Goal: Information Seeking & Learning: Compare options

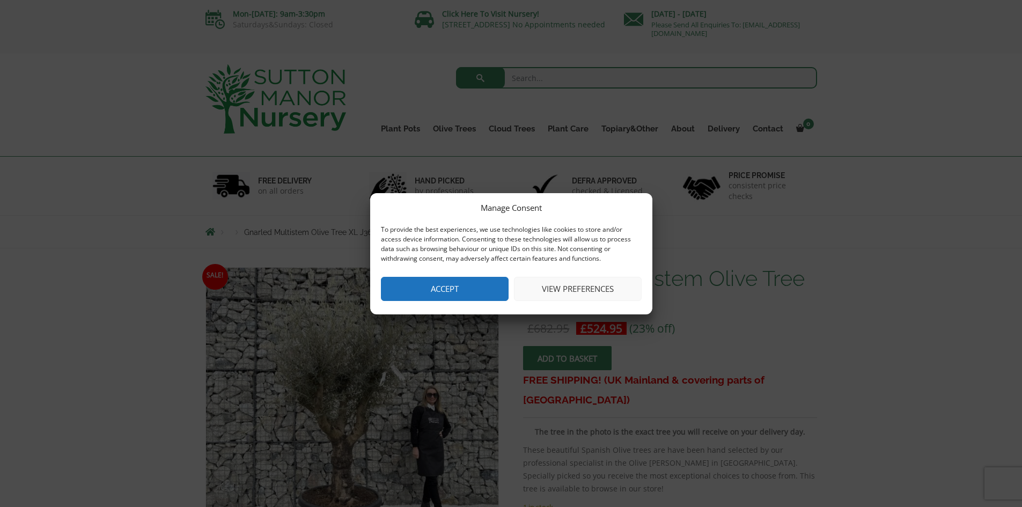
click at [457, 293] on button "Accept" at bounding box center [445, 289] width 128 height 24
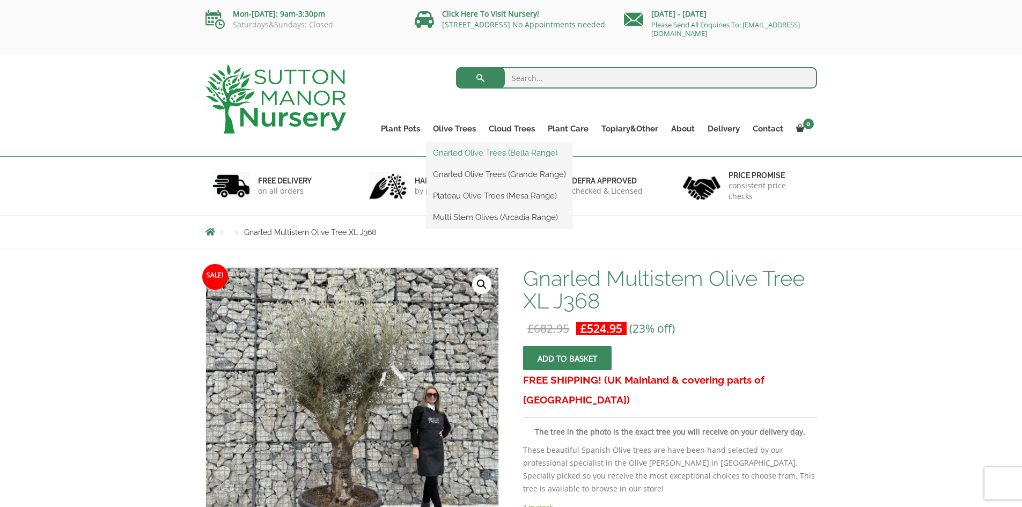
click at [502, 156] on link "Gnarled Olive Trees (Bella Range)" at bounding box center [499, 153] width 146 height 16
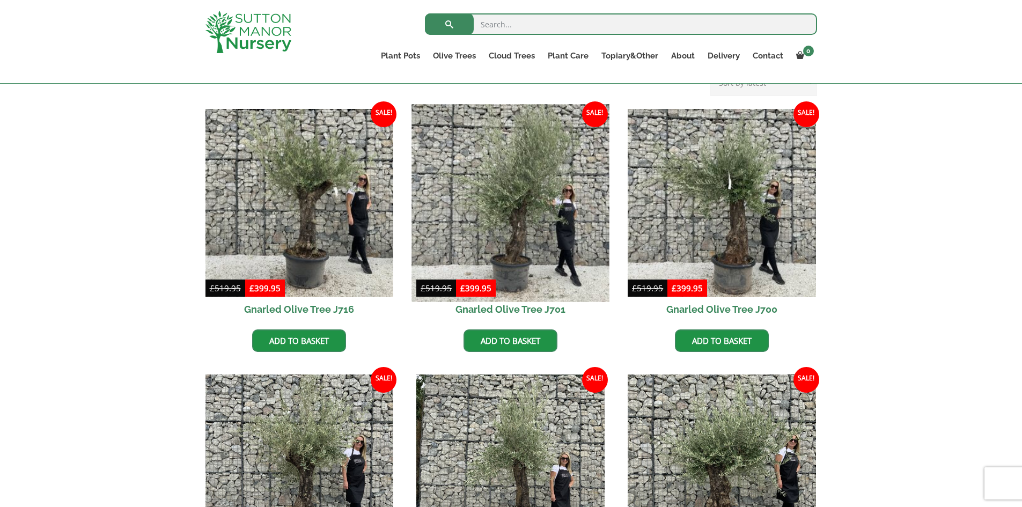
click at [548, 274] on img at bounding box center [510, 202] width 197 height 197
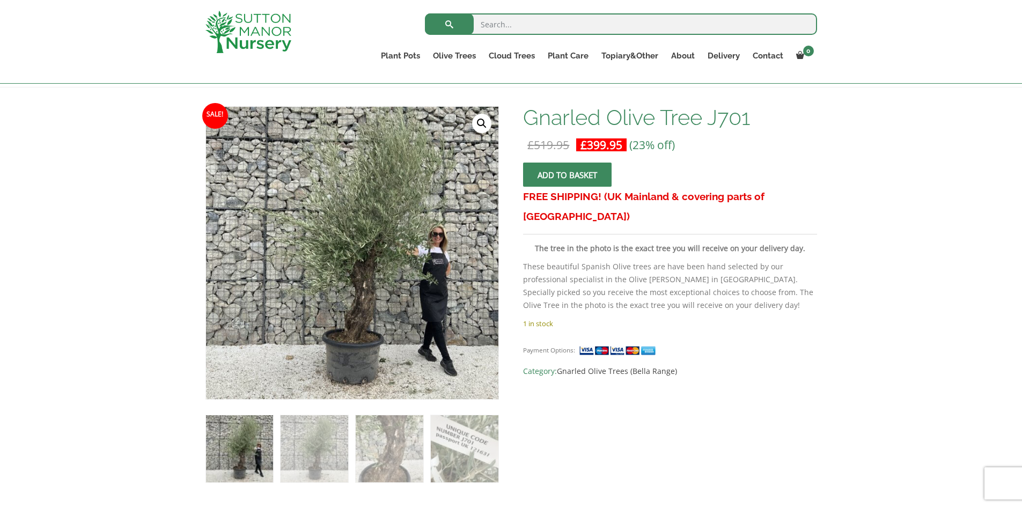
scroll to position [249, 0]
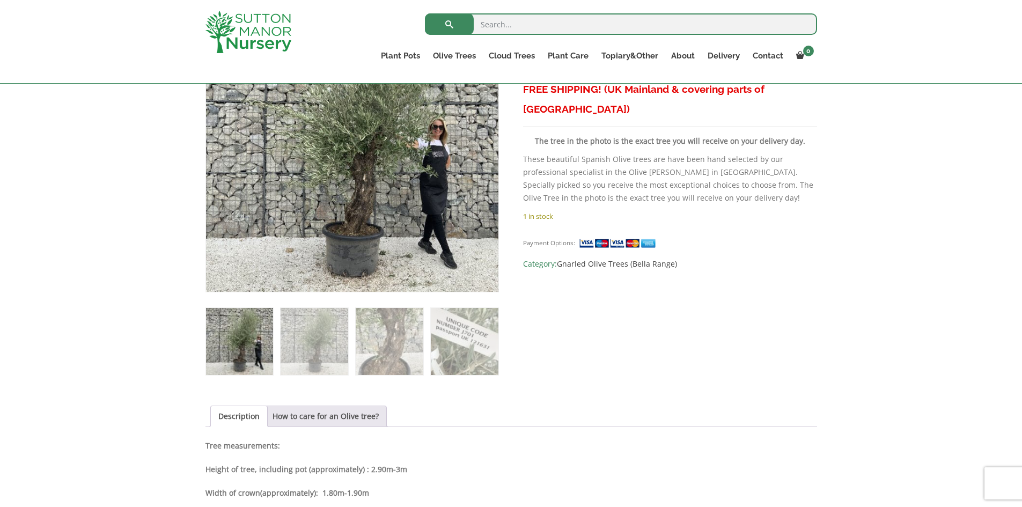
click at [244, 334] on img at bounding box center [239, 341] width 67 height 67
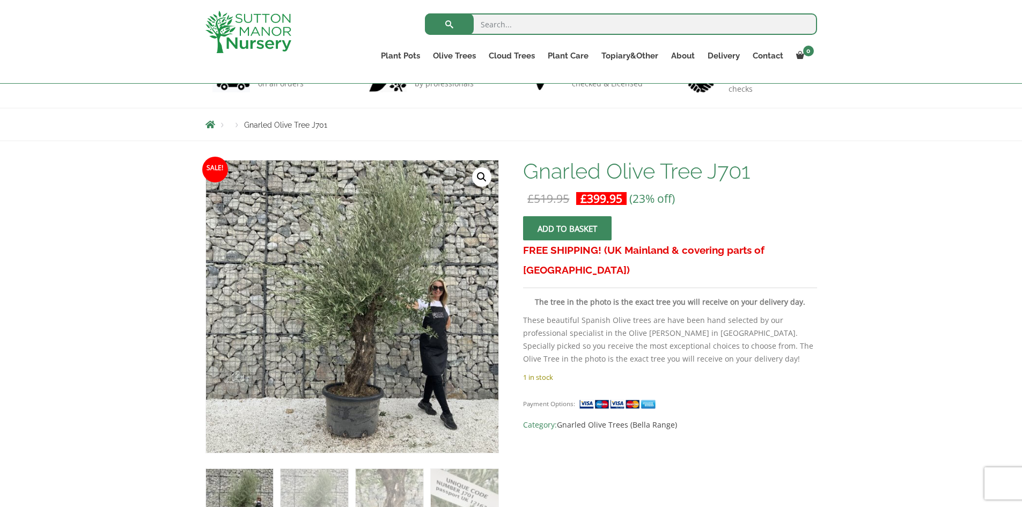
scroll to position [195, 0]
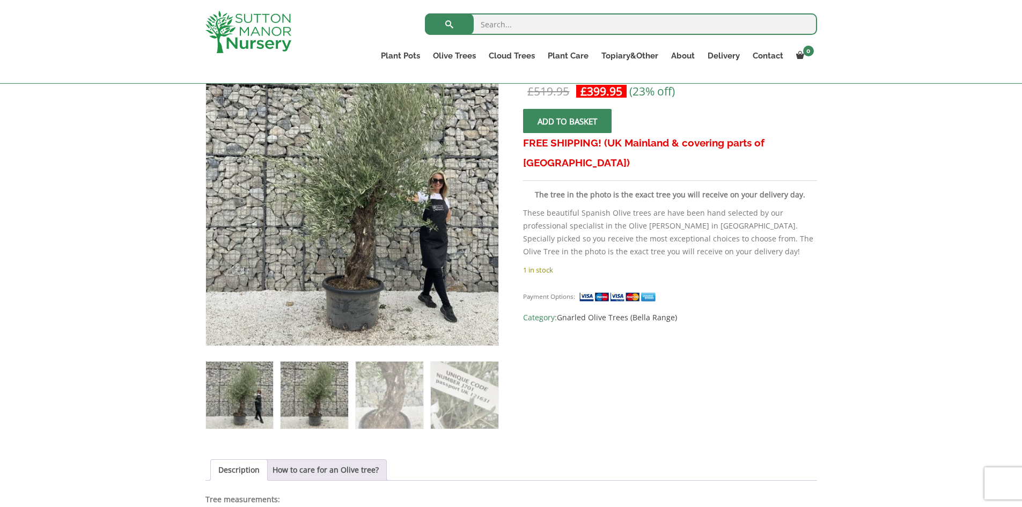
click at [335, 397] on img at bounding box center [313, 394] width 67 height 67
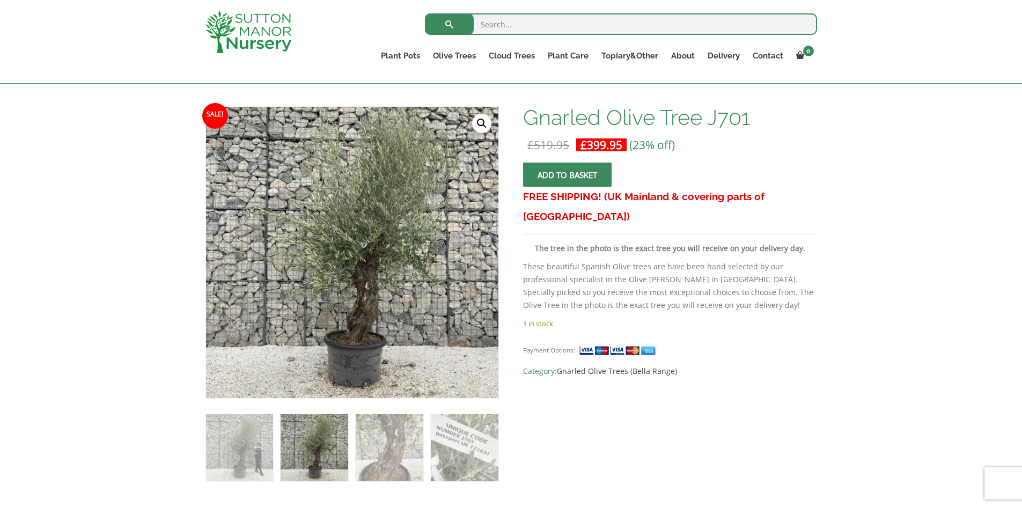
scroll to position [88, 0]
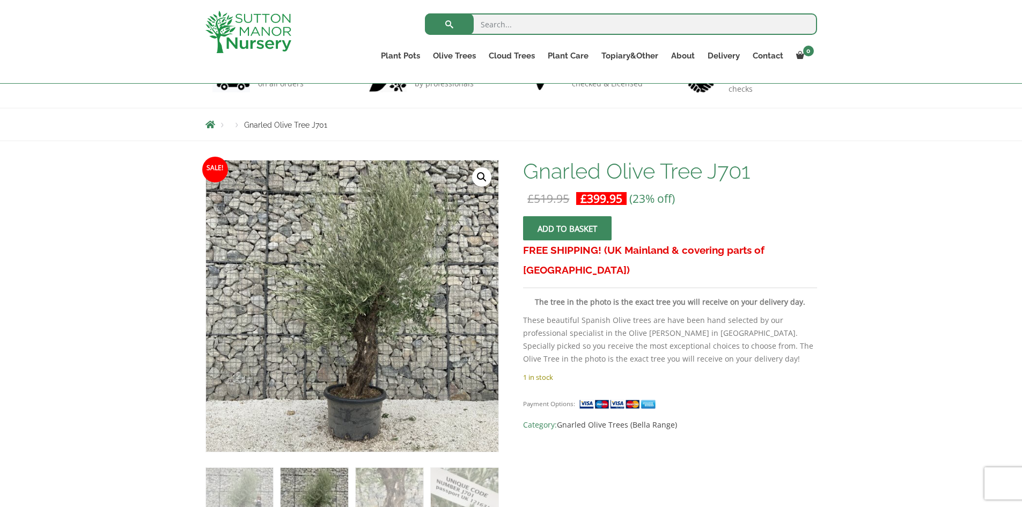
click at [487, 179] on link "🔍" at bounding box center [481, 176] width 19 height 19
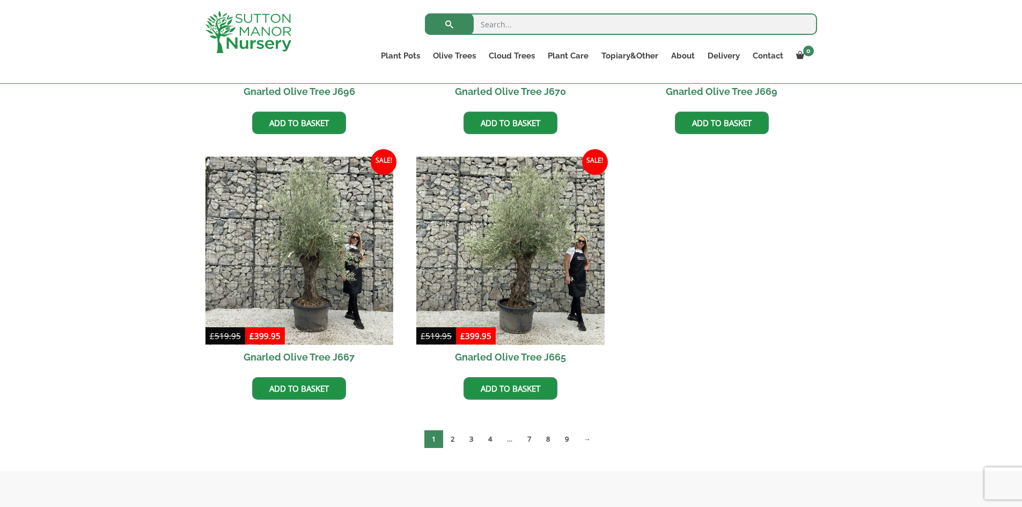
scroll to position [839, 0]
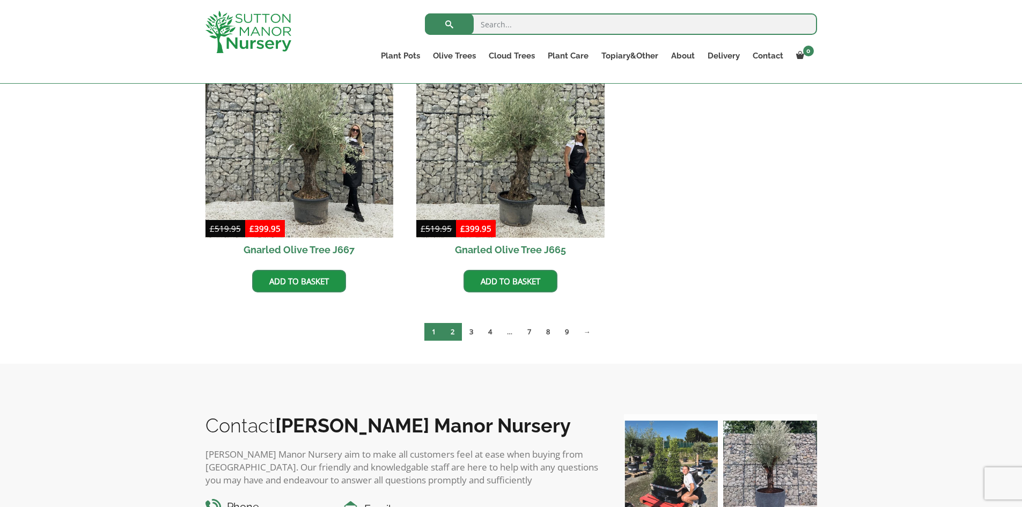
click at [453, 337] on link "2" at bounding box center [452, 332] width 19 height 18
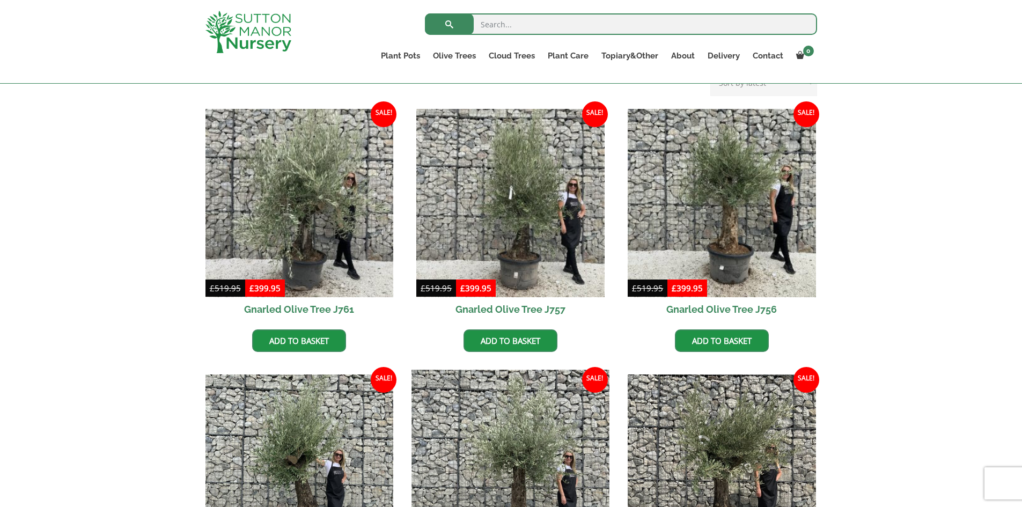
scroll to position [302, 0]
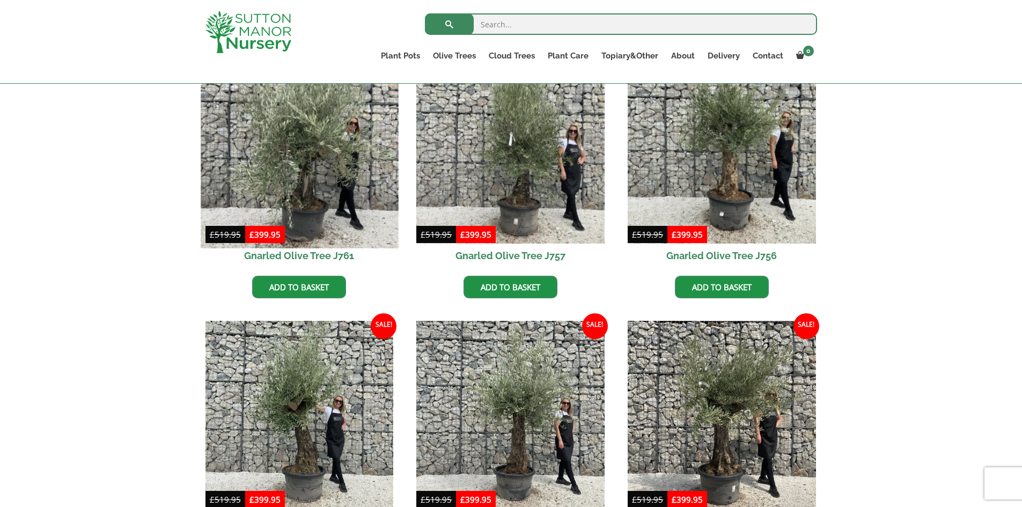
click at [351, 218] on img at bounding box center [299, 148] width 197 height 197
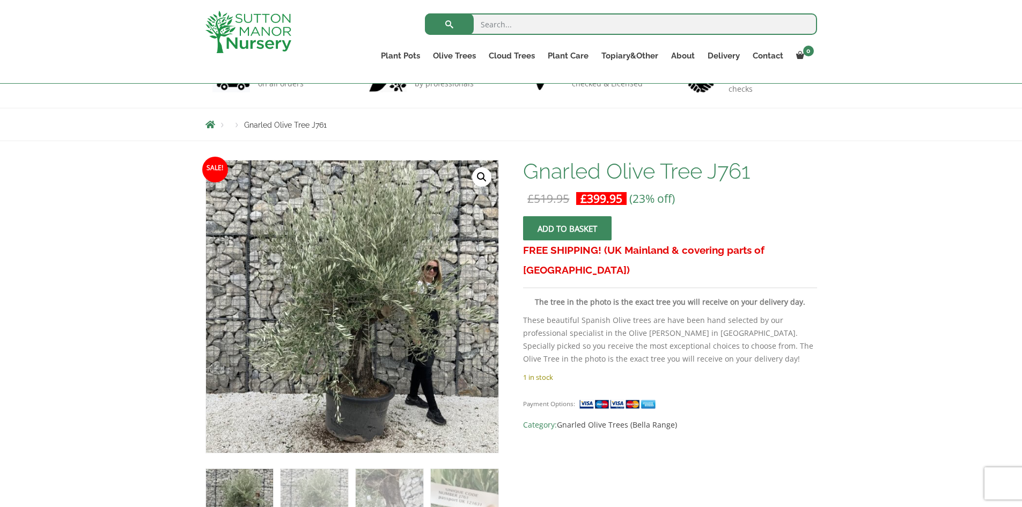
scroll to position [195, 0]
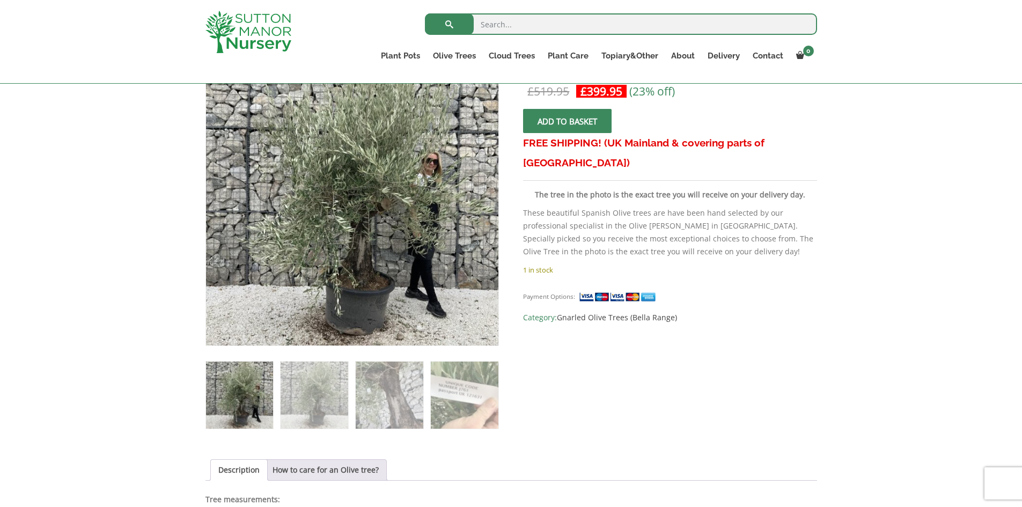
click at [247, 397] on img at bounding box center [239, 394] width 67 height 67
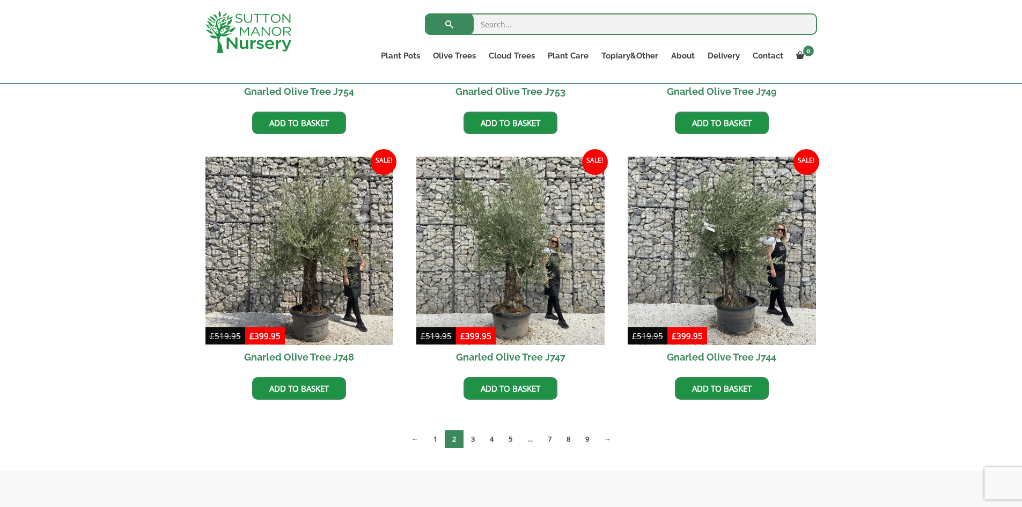
scroll to position [892, 0]
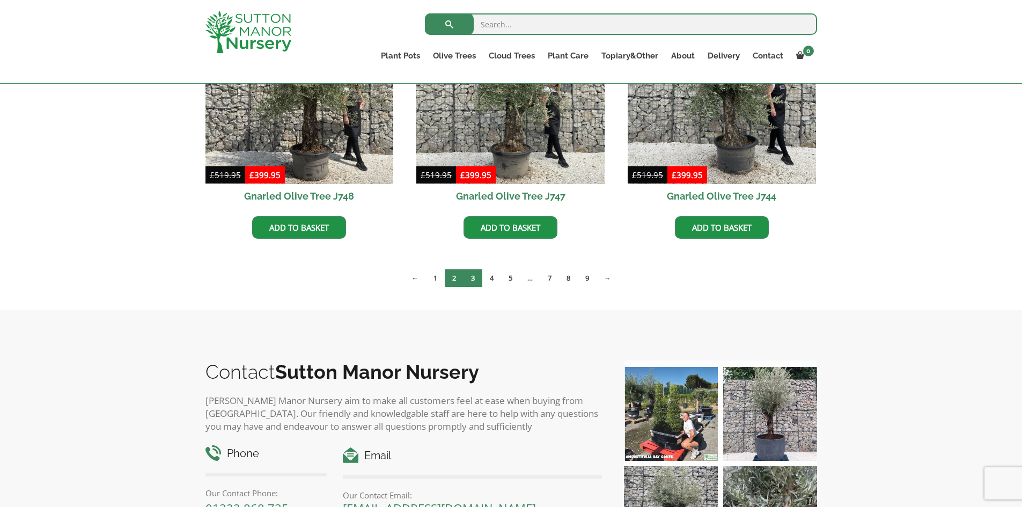
click at [472, 276] on link "3" at bounding box center [472, 278] width 19 height 18
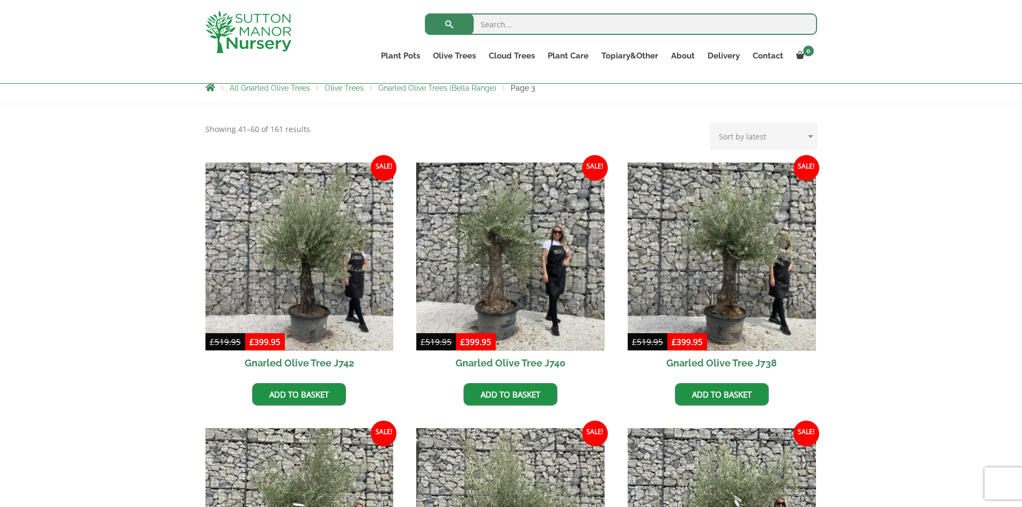
scroll to position [249, 0]
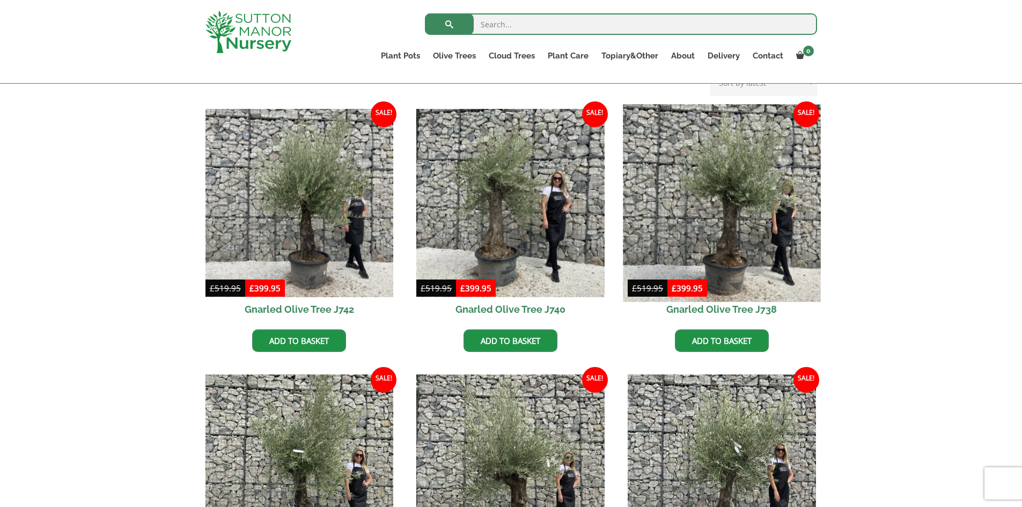
click at [739, 235] on img at bounding box center [721, 202] width 197 height 197
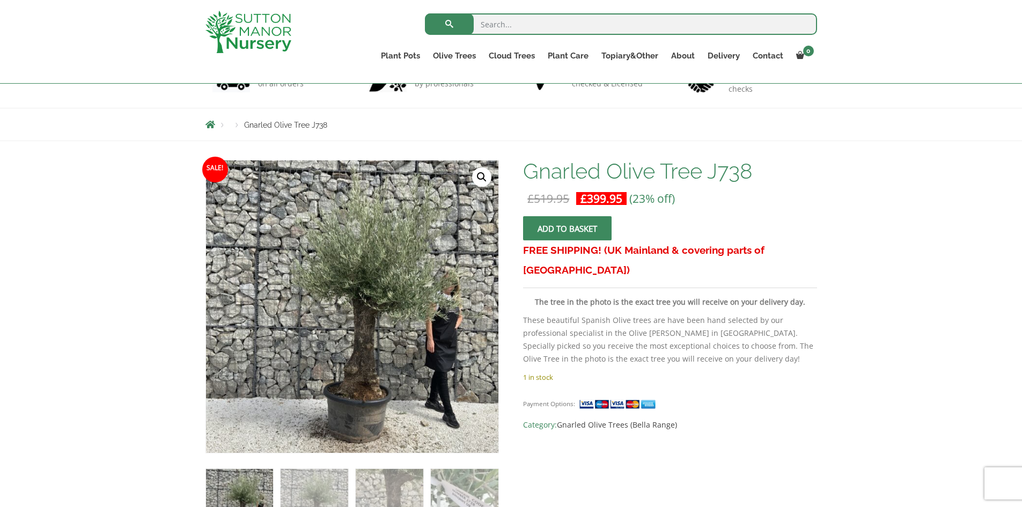
scroll to position [195, 0]
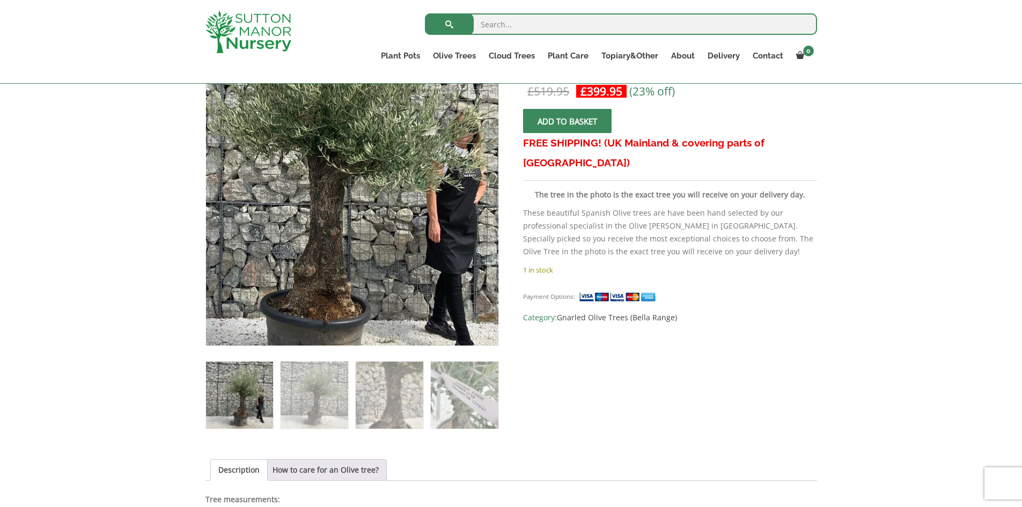
click at [424, 250] on img at bounding box center [306, 167] width 475 height 475
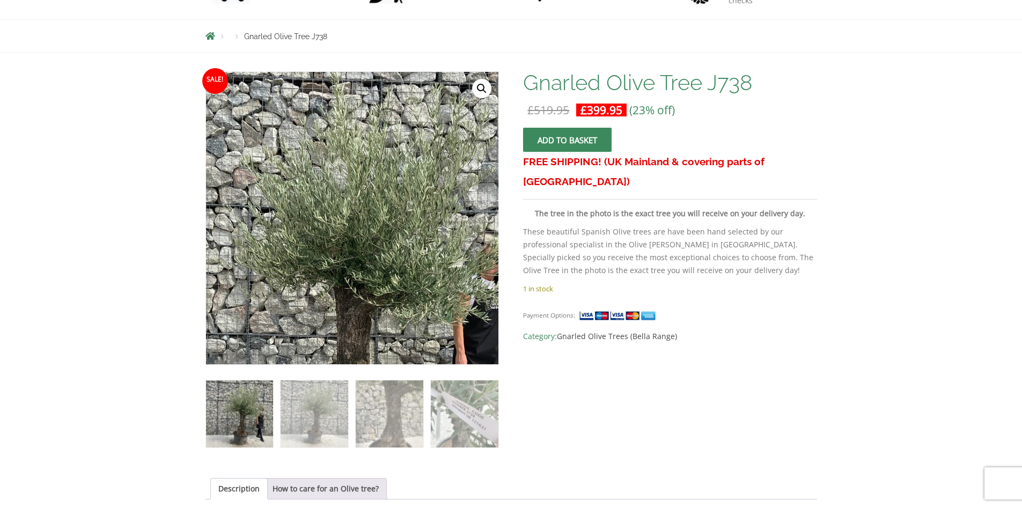
scroll to position [0, 0]
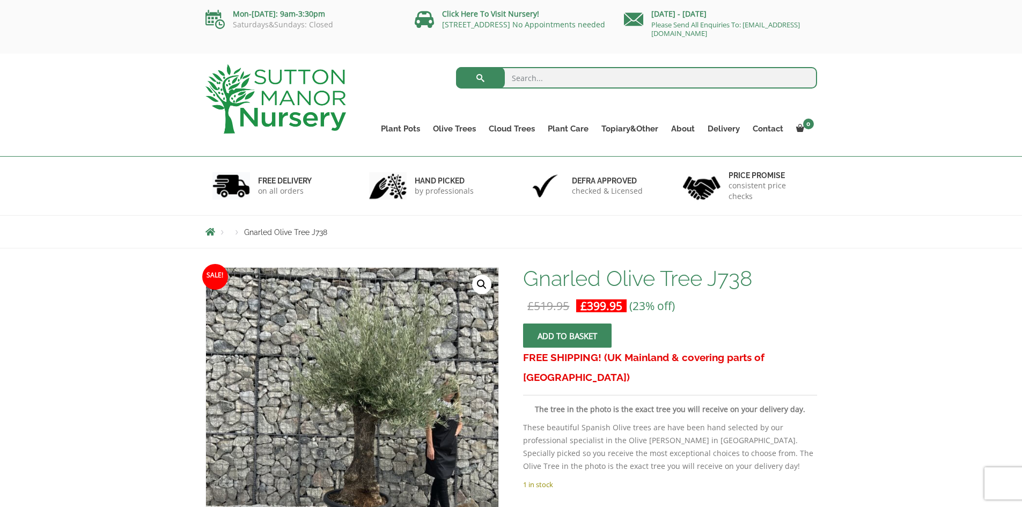
click at [482, 279] on link "🔍" at bounding box center [481, 284] width 19 height 19
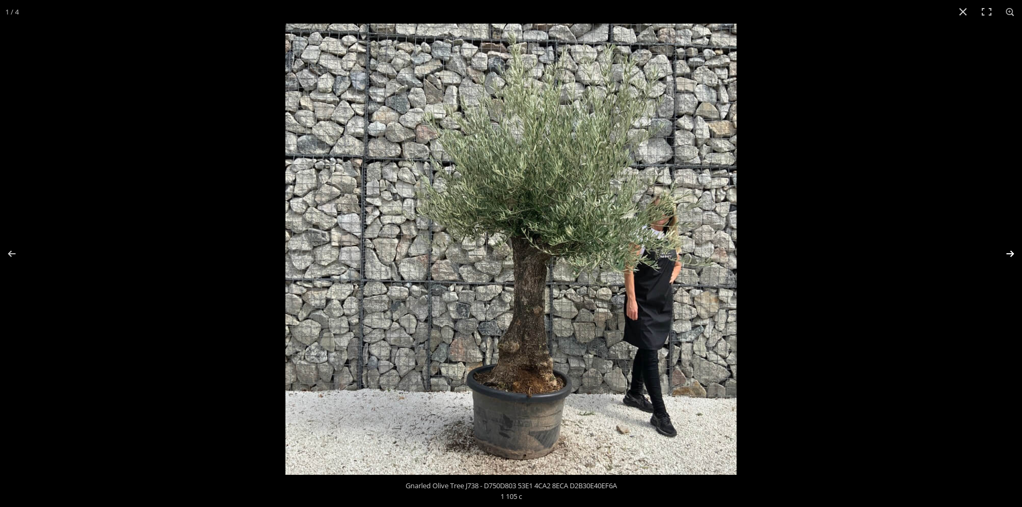
click at [1010, 251] on button "Next (arrow right)" at bounding box center [1003, 254] width 38 height 54
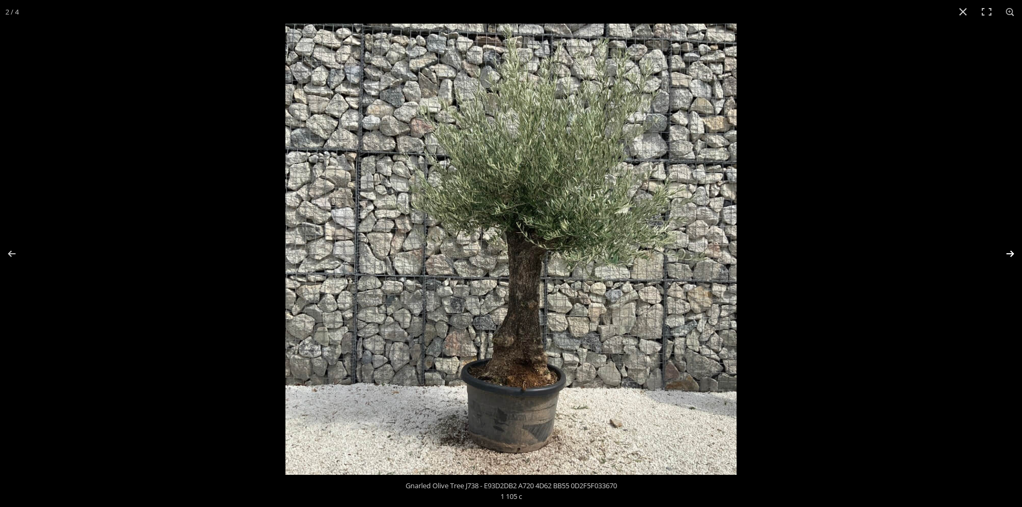
click at [1010, 251] on button "Next (arrow right)" at bounding box center [1003, 254] width 38 height 54
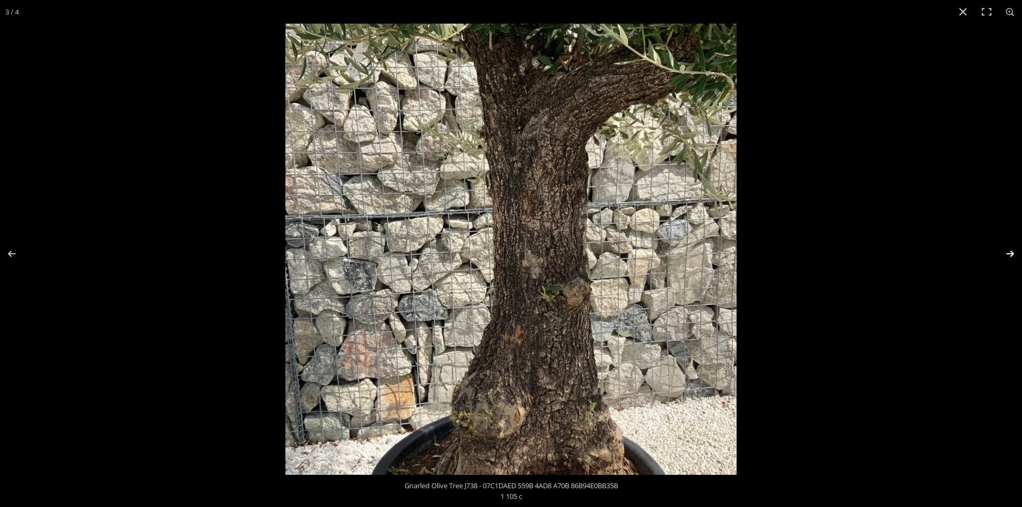
click at [1010, 251] on button "Next (arrow right)" at bounding box center [1003, 254] width 38 height 54
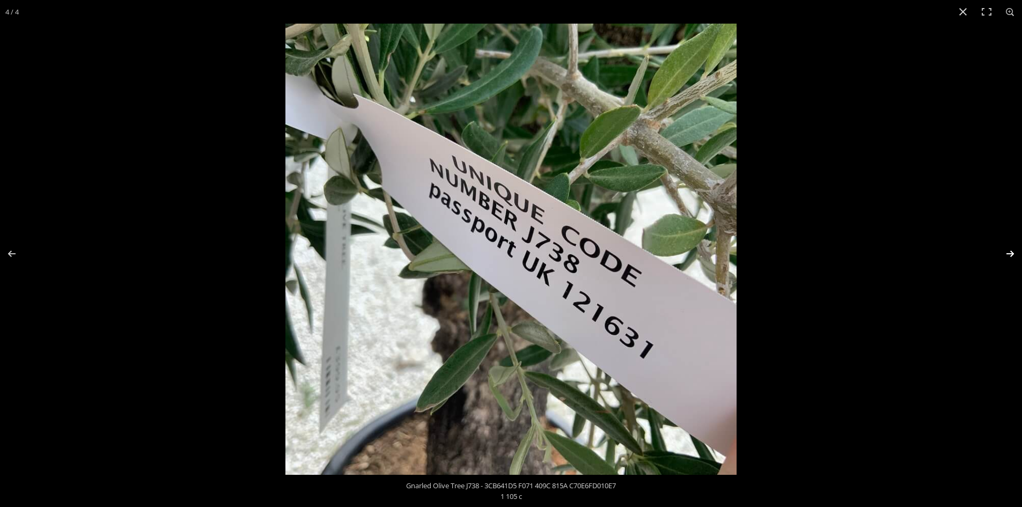
click at [1010, 251] on button "Next (arrow right)" at bounding box center [1003, 254] width 38 height 54
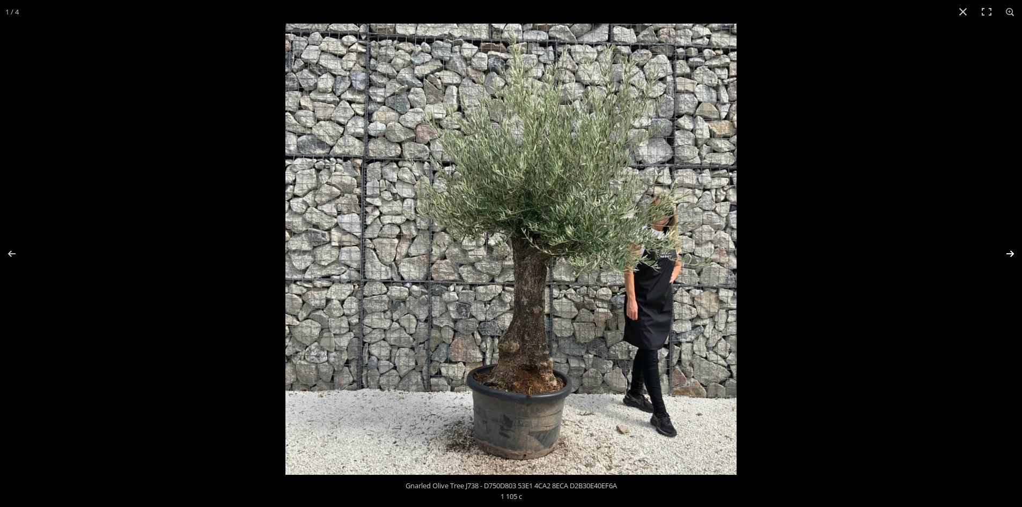
click at [1010, 251] on button "Next (arrow right)" at bounding box center [1003, 254] width 38 height 54
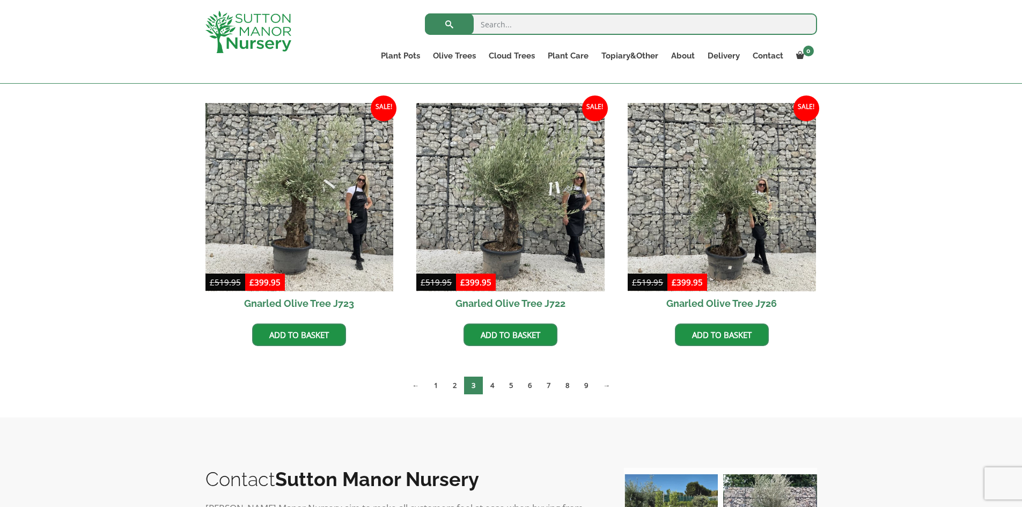
scroll to position [839, 0]
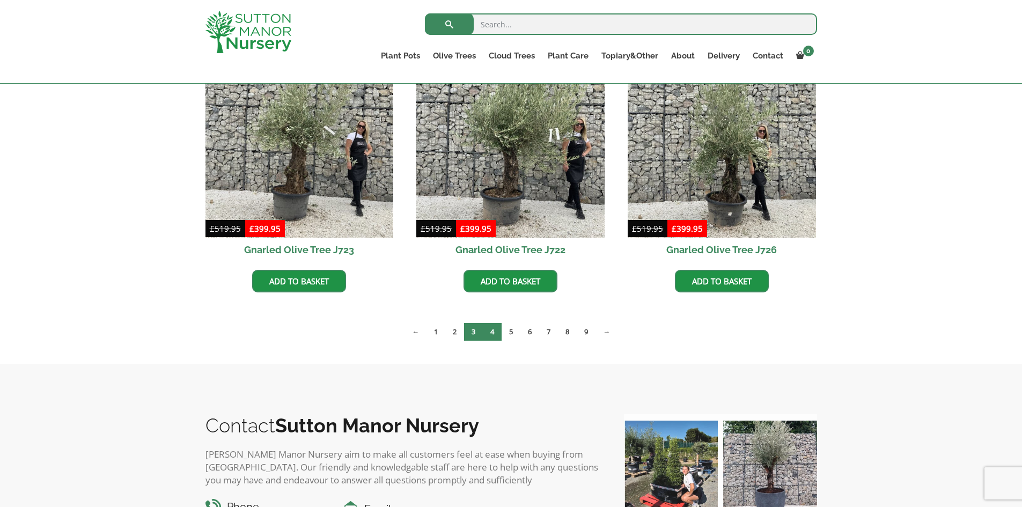
click at [489, 327] on link "4" at bounding box center [492, 332] width 19 height 18
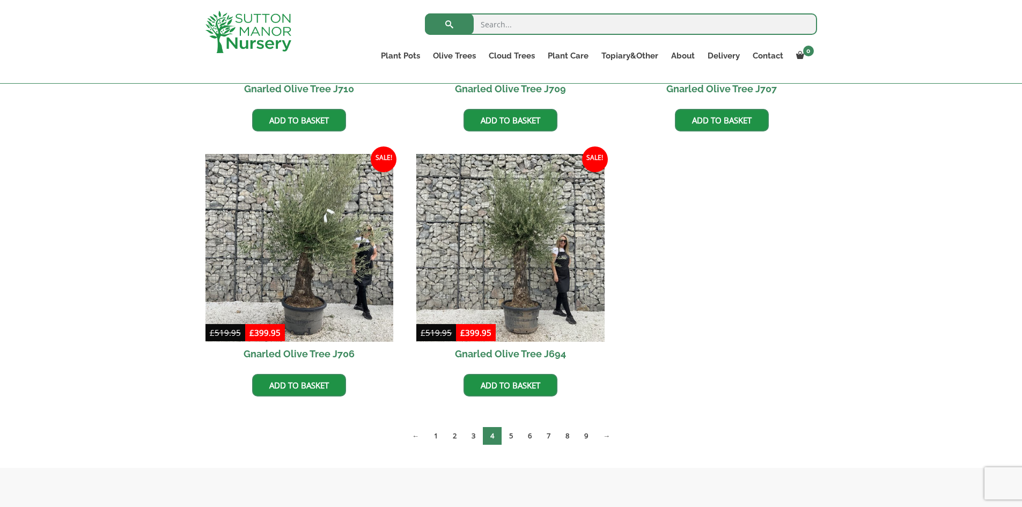
scroll to position [1107, 0]
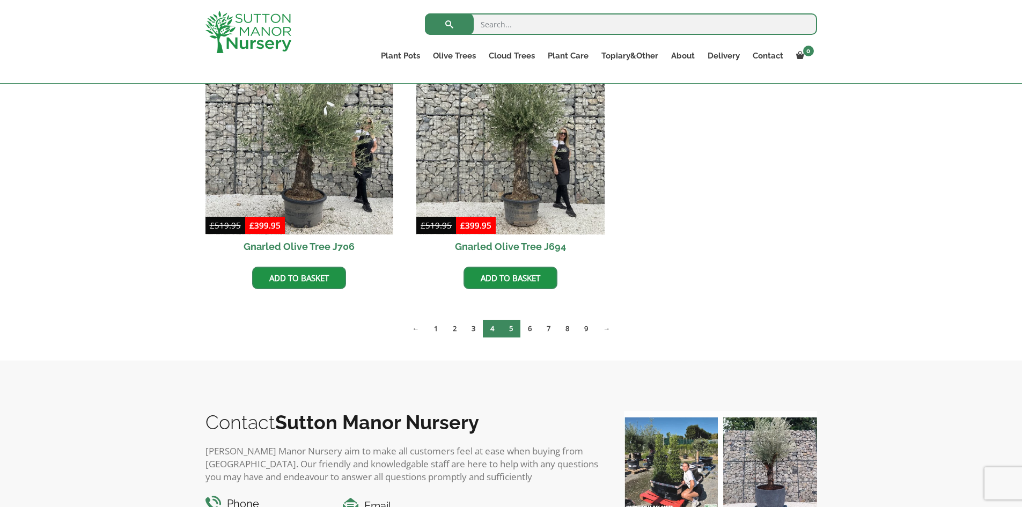
click at [505, 330] on link "5" at bounding box center [510, 329] width 19 height 18
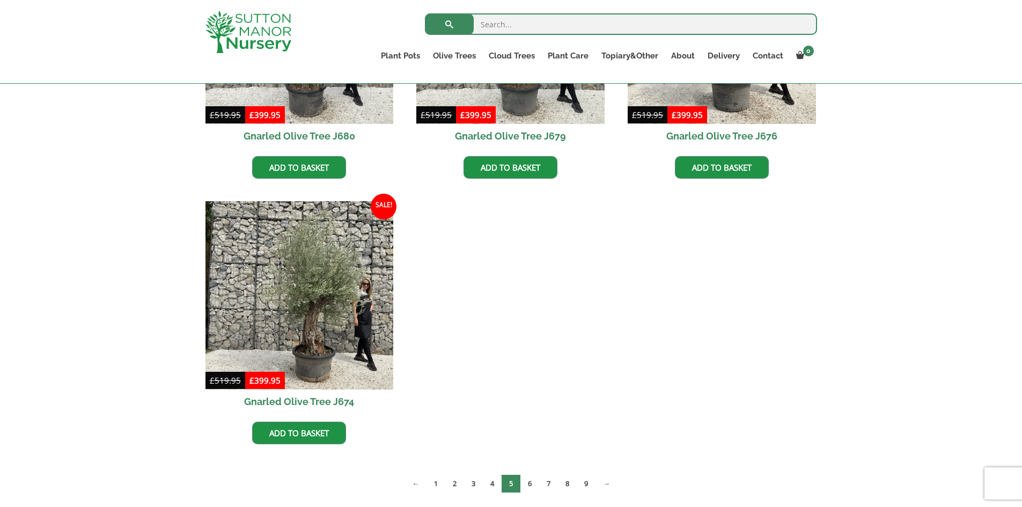
scroll to position [1589, 0]
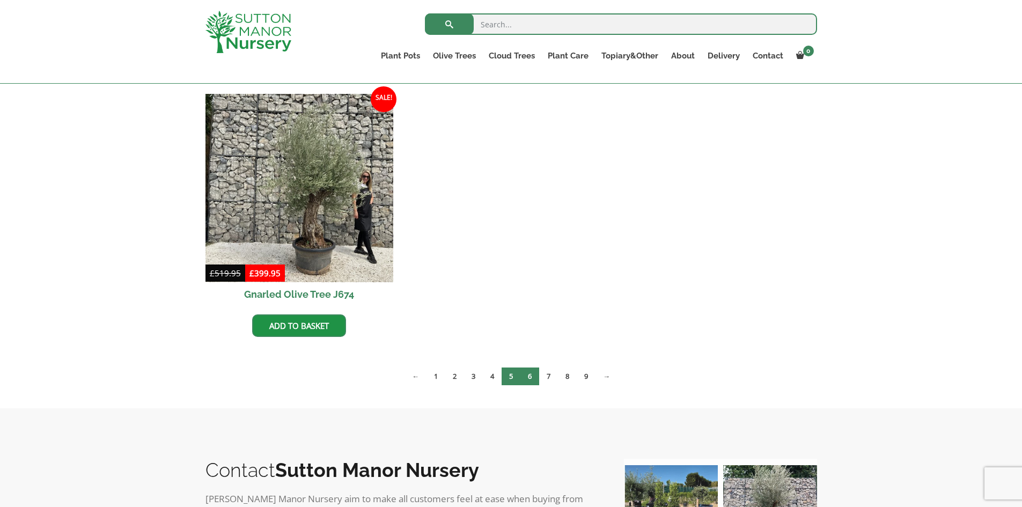
click at [531, 379] on link "6" at bounding box center [529, 376] width 19 height 18
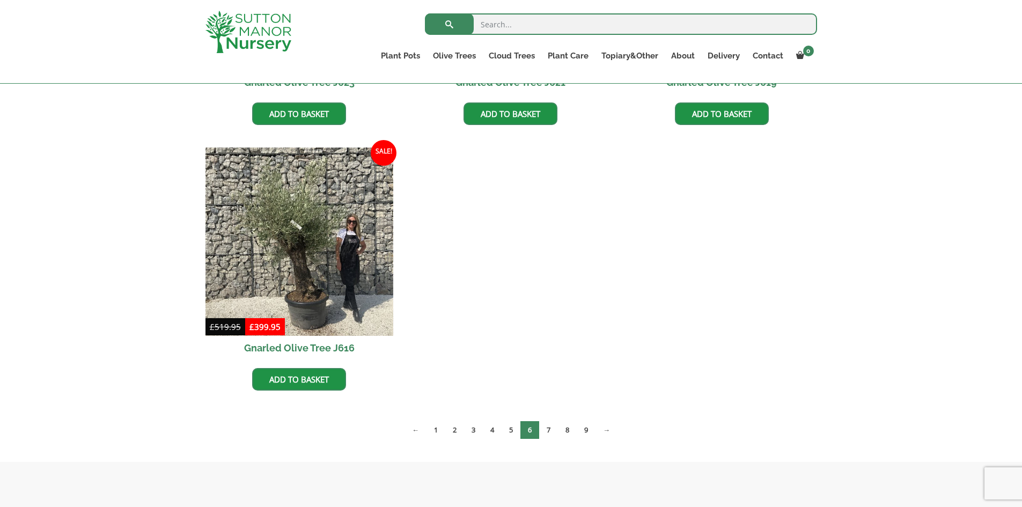
scroll to position [1214, 0]
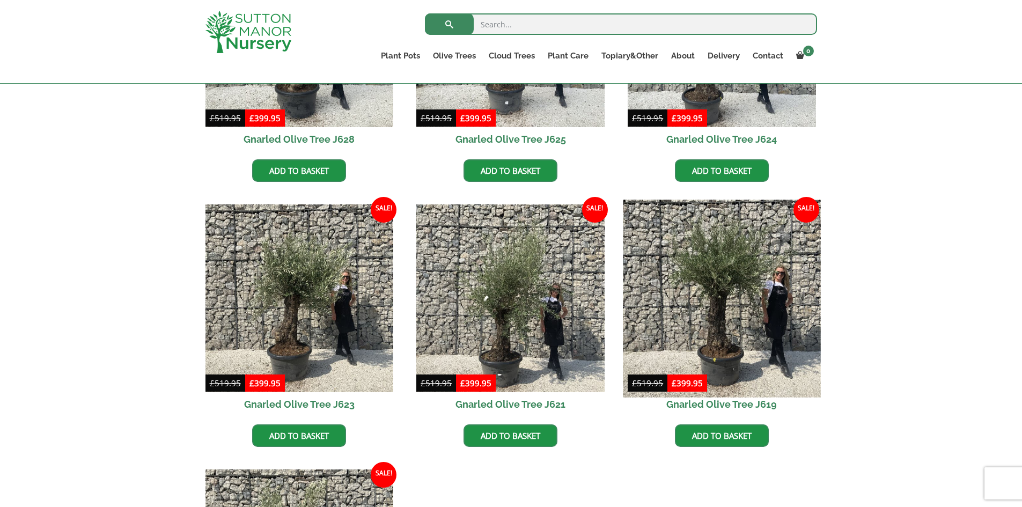
click at [685, 320] on img at bounding box center [721, 297] width 197 height 197
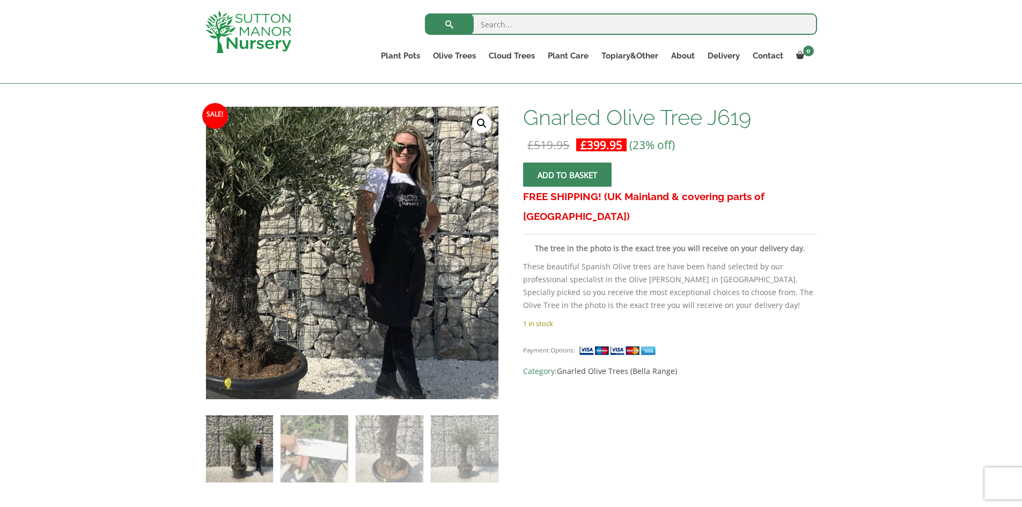
scroll to position [195, 0]
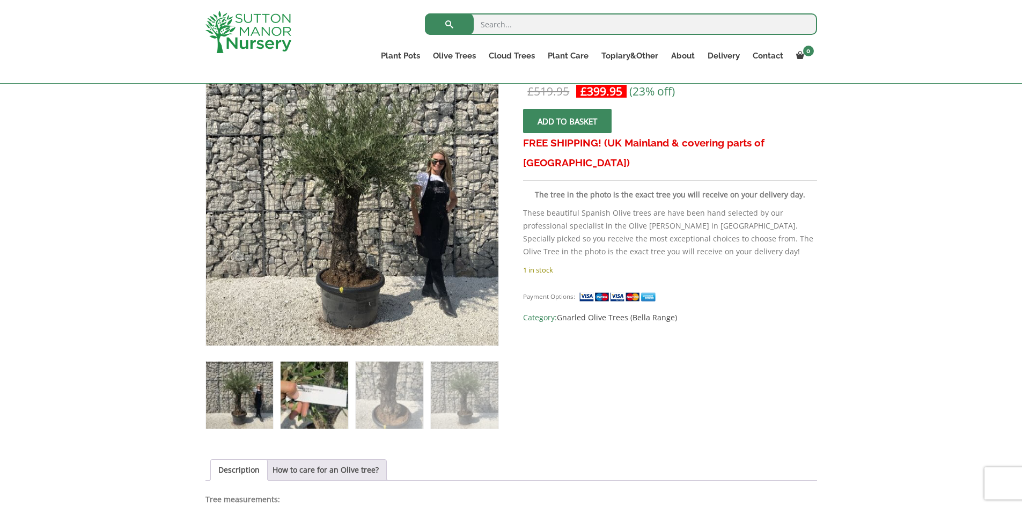
click at [305, 382] on img at bounding box center [313, 394] width 67 height 67
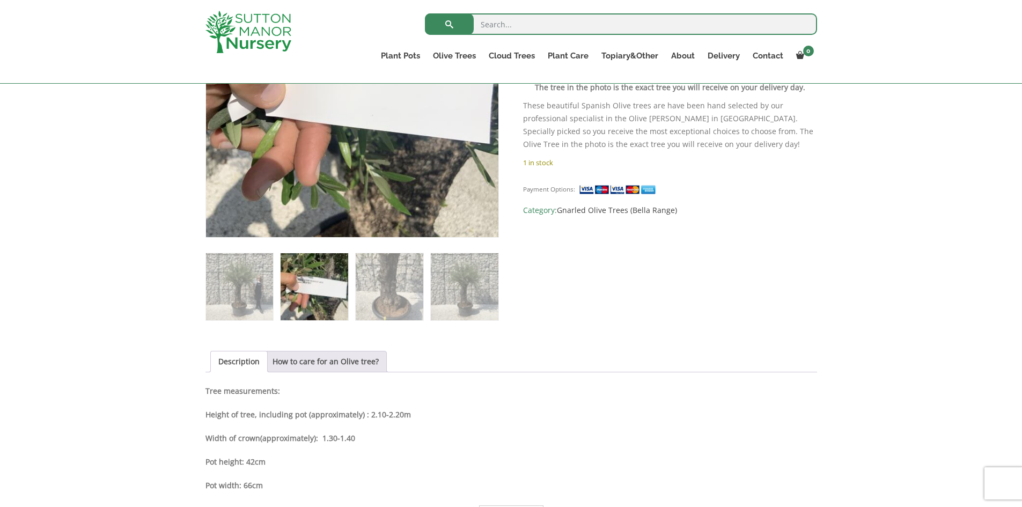
scroll to position [249, 0]
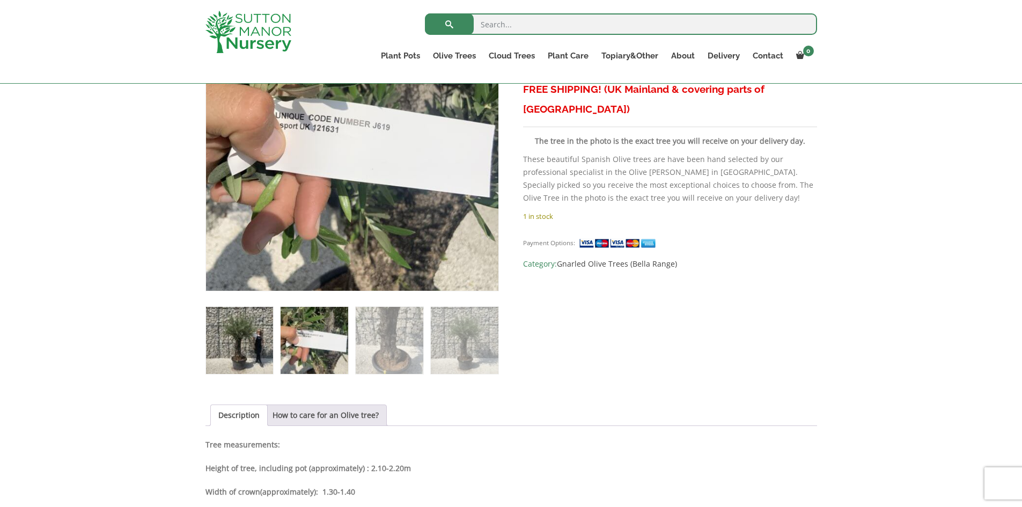
click at [245, 342] on img at bounding box center [239, 340] width 67 height 67
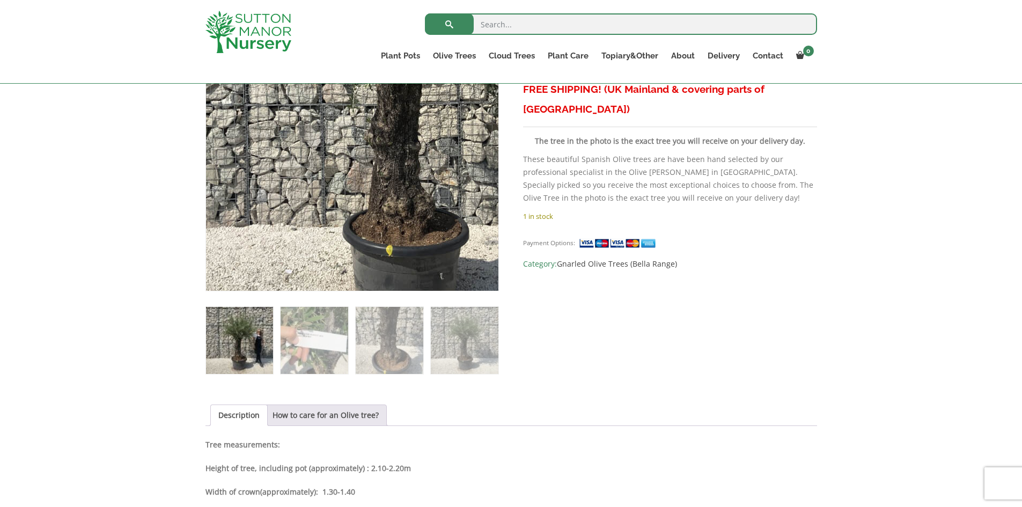
scroll to position [142, 0]
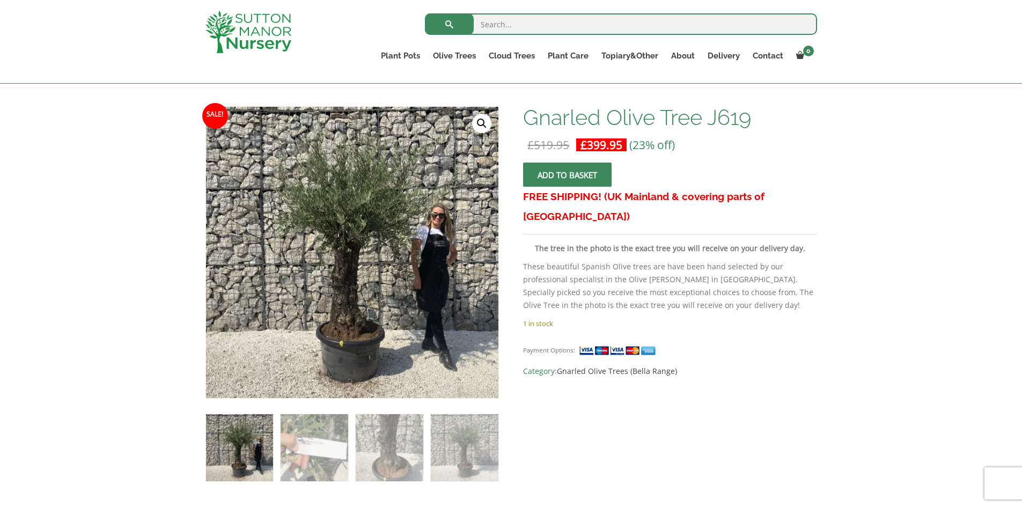
click at [480, 117] on link "🔍" at bounding box center [481, 123] width 19 height 19
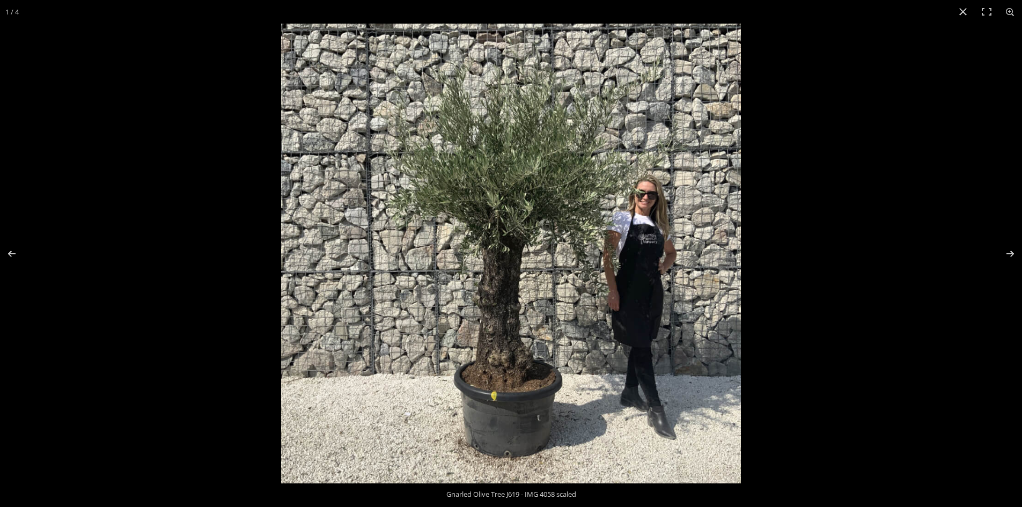
click at [963, 6] on button "Close (Esc)" at bounding box center [963, 12] width 24 height 24
